Goal: Information Seeking & Learning: Learn about a topic

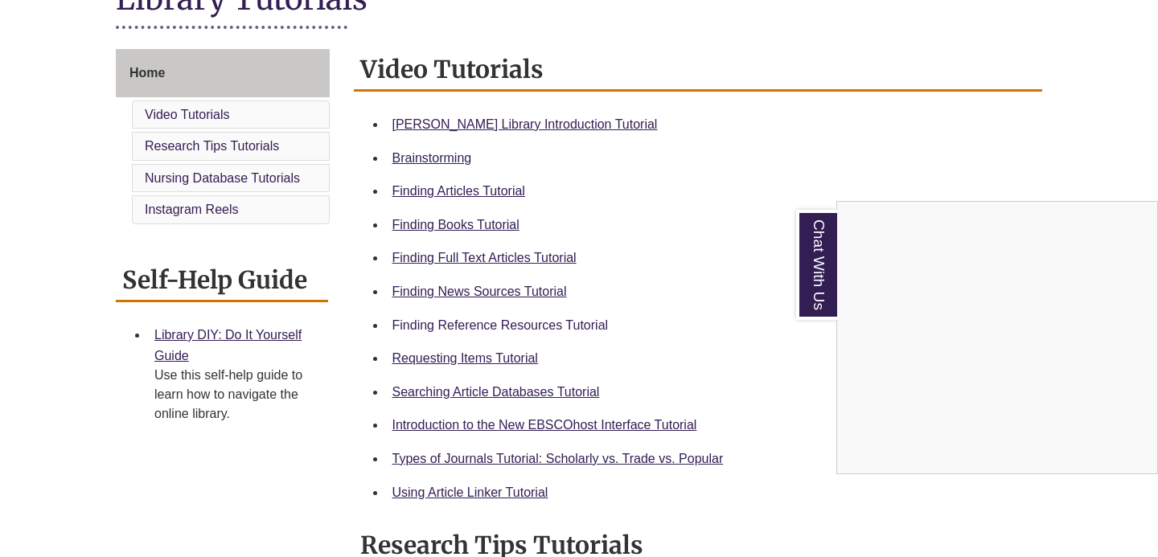
scroll to position [401, 0]
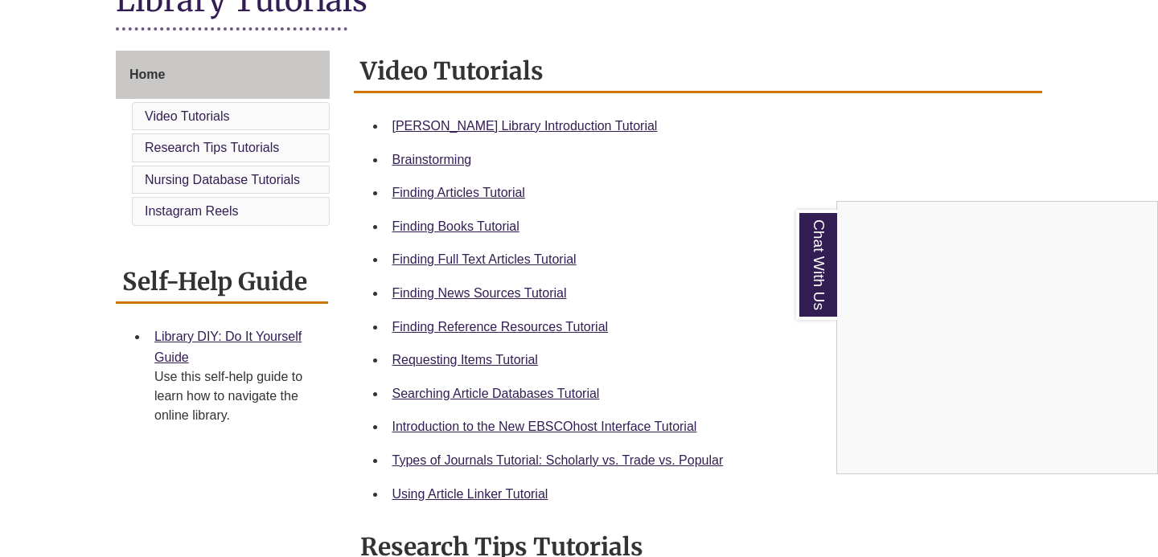
click at [522, 129] on div "Chat With Us" at bounding box center [579, 278] width 1158 height 557
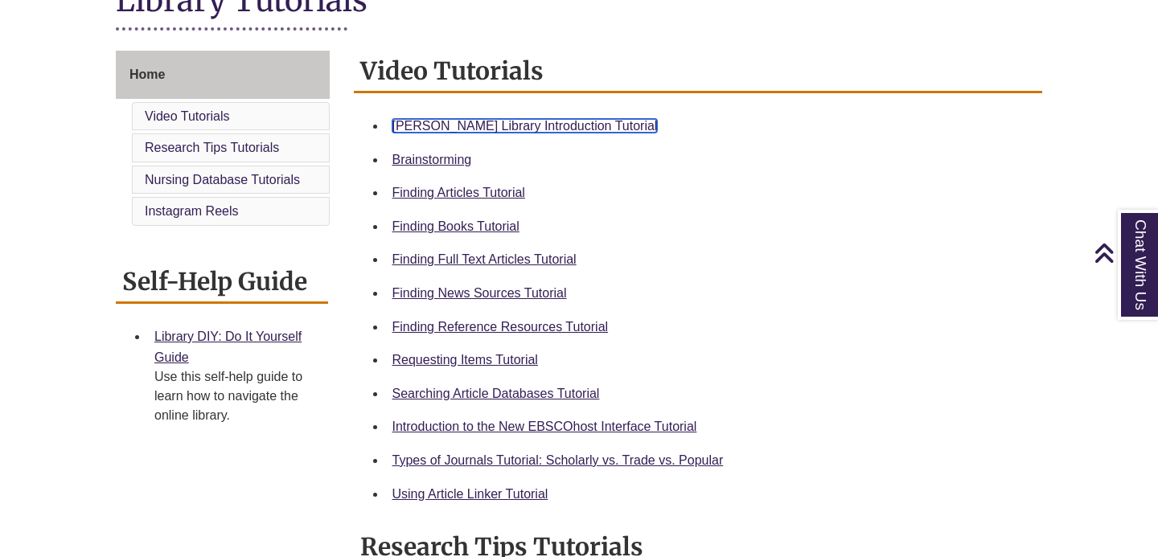
click at [522, 127] on link "[PERSON_NAME] Library Introduction Tutorial" at bounding box center [524, 126] width 265 height 14
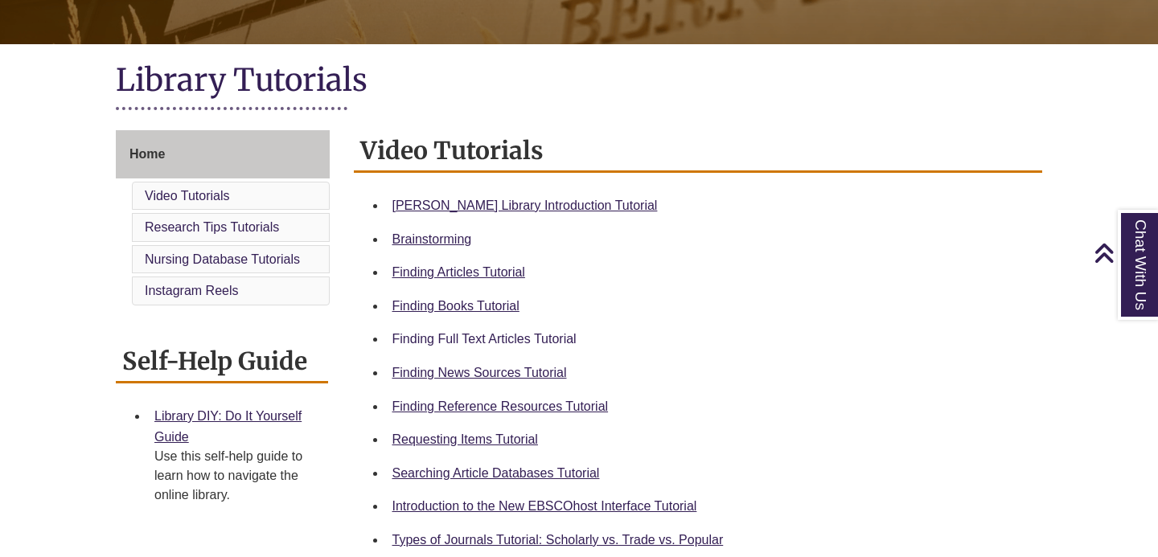
scroll to position [310, 0]
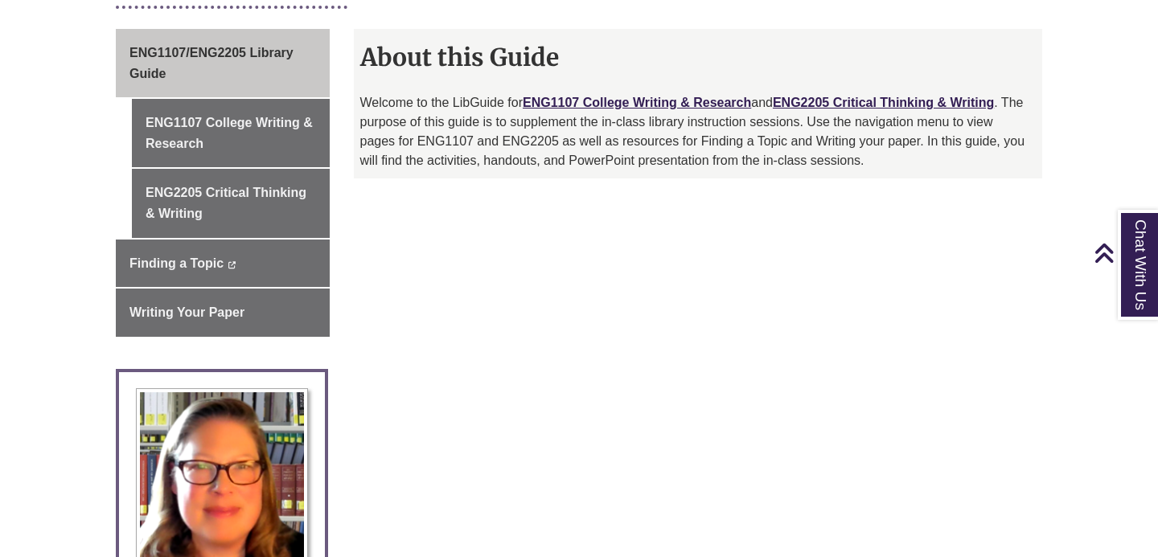
scroll to position [267, 0]
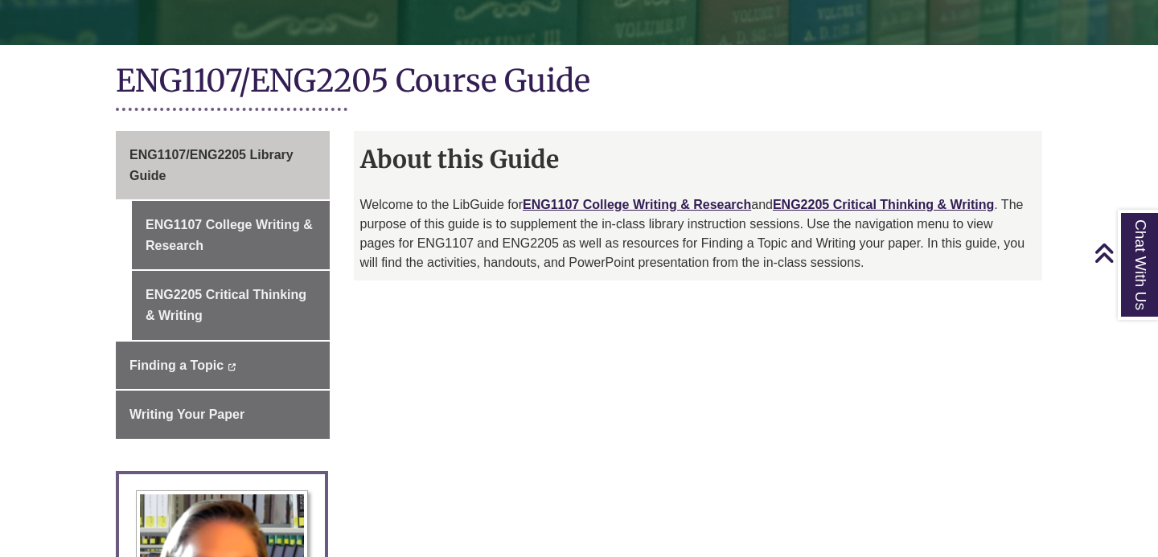
scroll to position [263, 0]
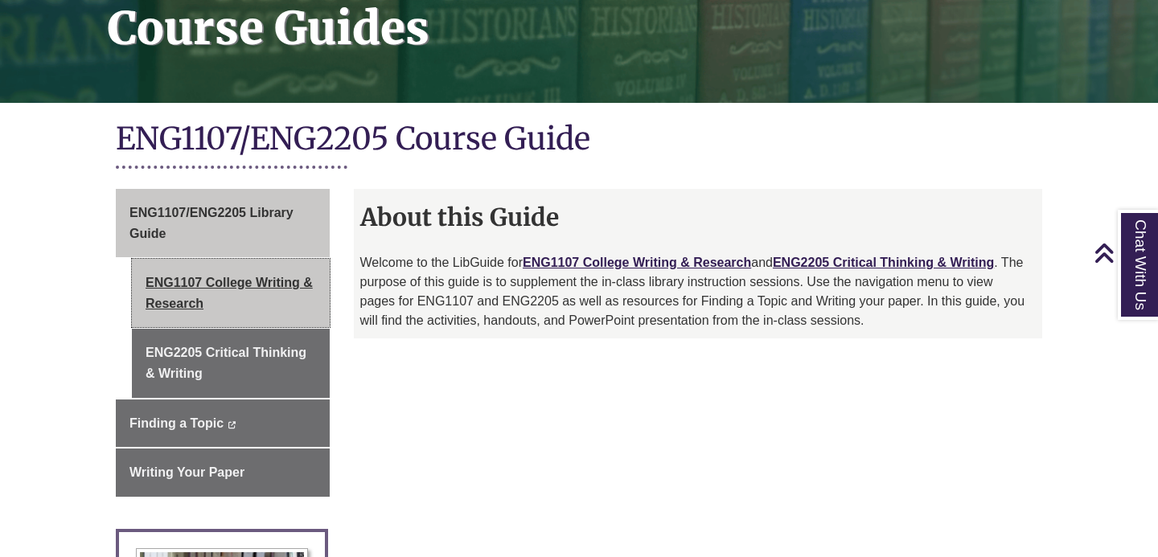
click at [228, 319] on link "ENG1107 College Writing & Research" at bounding box center [231, 293] width 198 height 68
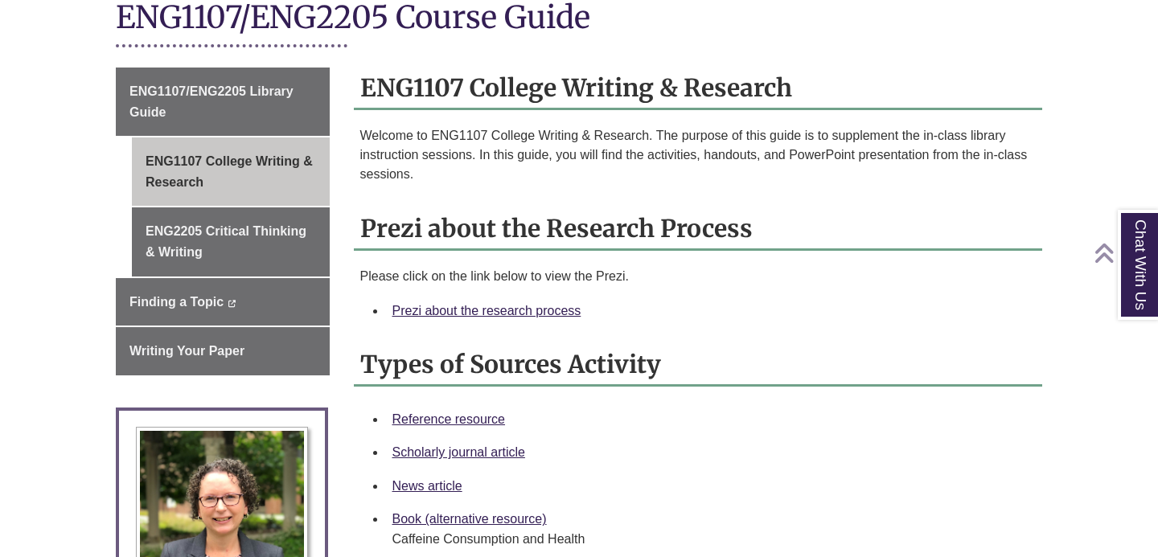
scroll to position [410, 0]
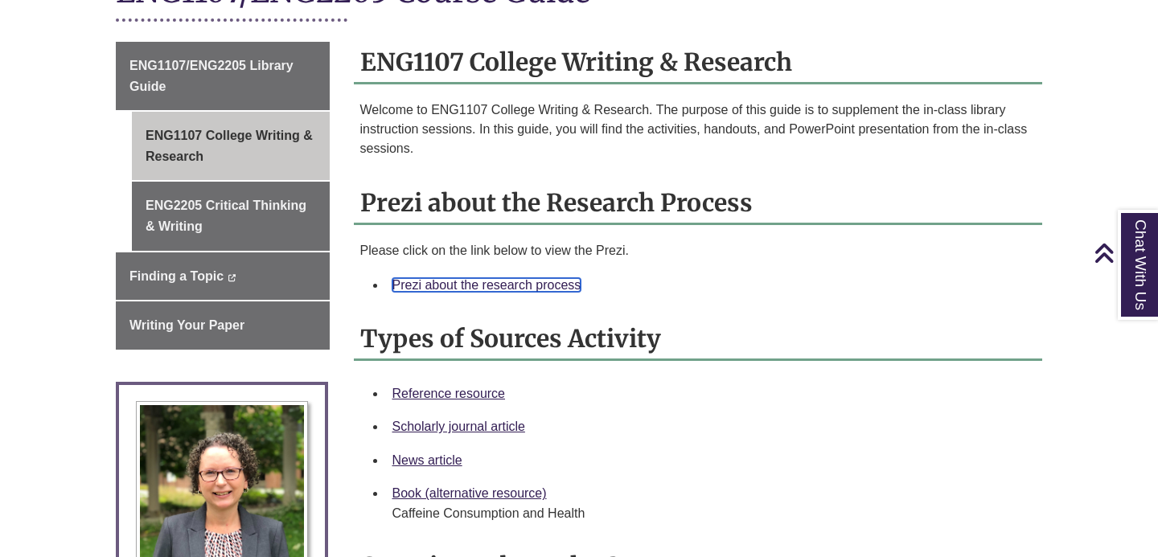
click at [449, 283] on link "Prezi about the research process" at bounding box center [486, 285] width 189 height 14
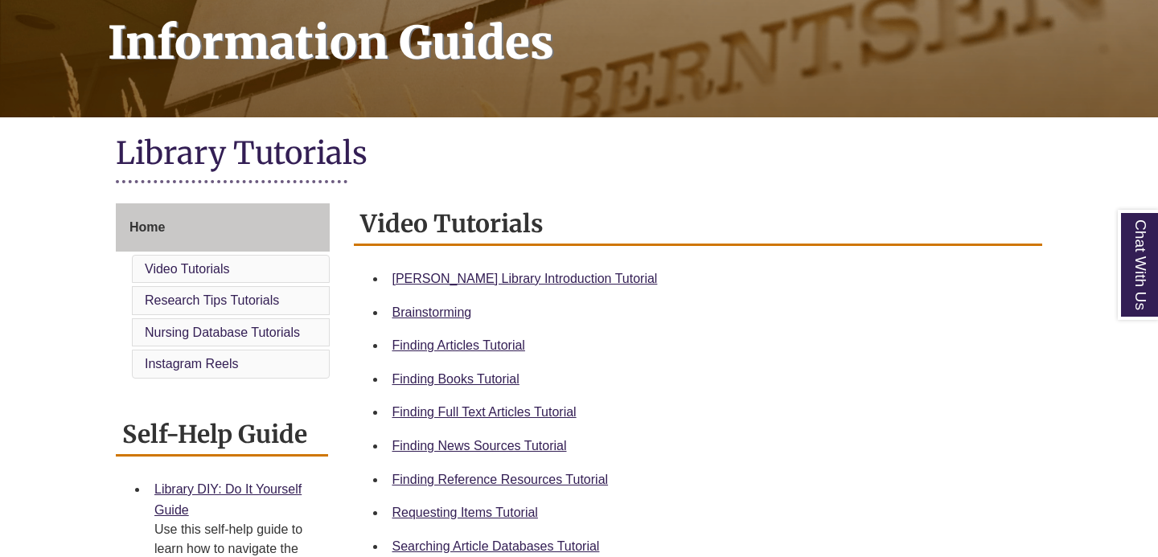
scroll to position [277, 0]
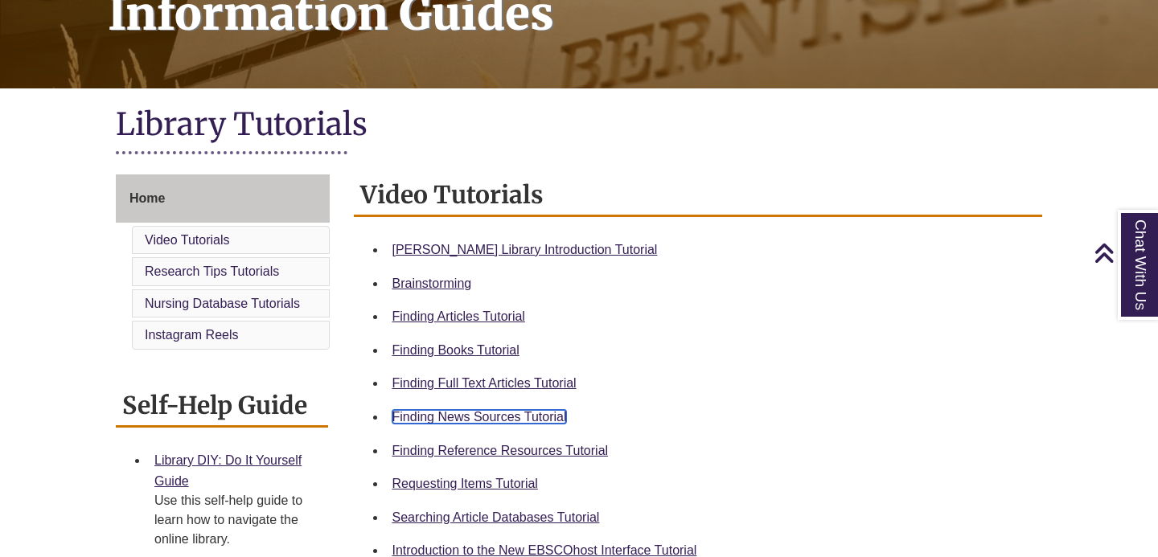
click at [514, 418] on link "Finding News Sources Tutorial" at bounding box center [479, 417] width 174 height 14
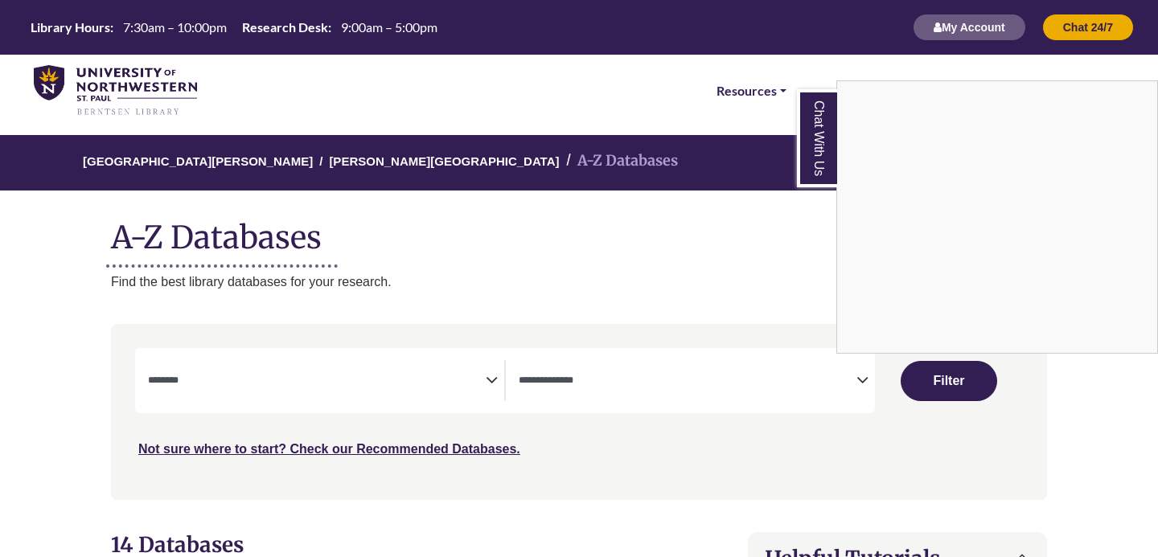
select select "Database Subject Filter"
select select "Database Types Filter"
